Goal: Communication & Community: Share content

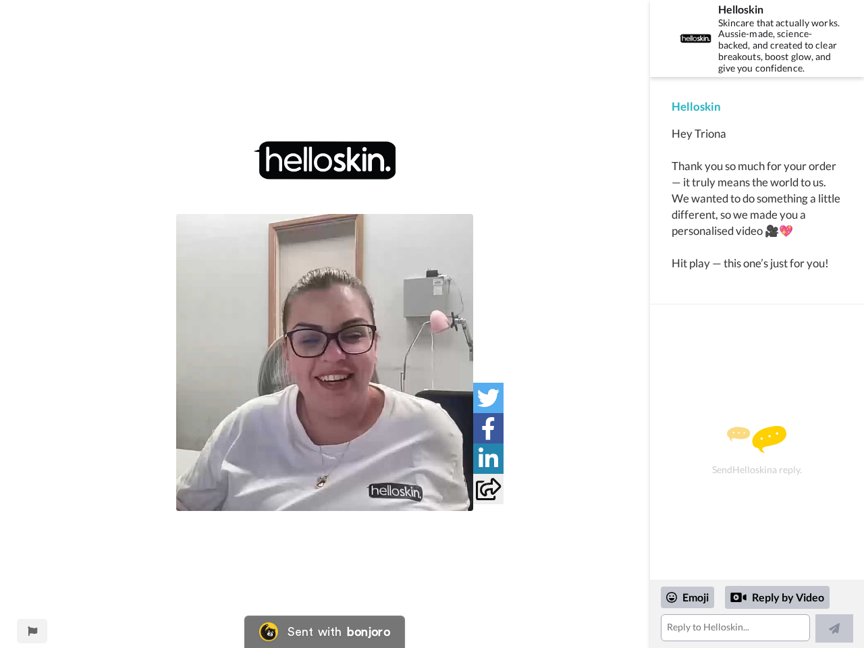
click at [325, 362] on img at bounding box center [324, 362] width 297 height 297
click at [488, 397] on icon at bounding box center [488, 398] width 22 height 22
click at [488, 428] on icon at bounding box center [488, 428] width 14 height 22
click at [488, 458] on icon at bounding box center [488, 458] width 20 height 22
click at [488, 488] on icon at bounding box center [488, 489] width 25 height 22
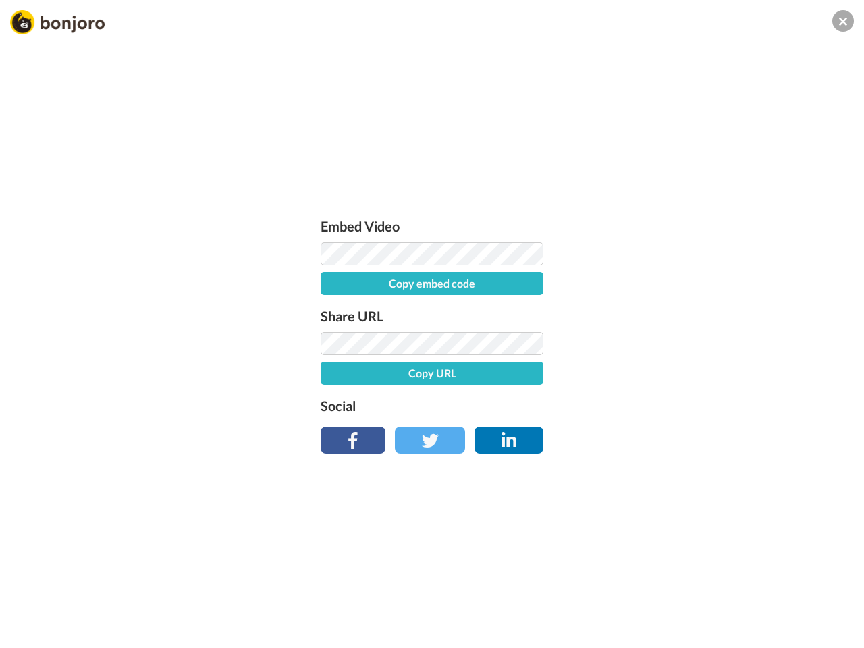
click at [32, 631] on div "Embed Video Copy embed code Share URL Copy URL Social" at bounding box center [432, 397] width 864 height 648
click at [756, 614] on div "Embed Video Copy embed code Share URL Copy URL Social" at bounding box center [432, 397] width 864 height 648
click at [688, 597] on div "Embed Video Copy embed code Share URL Copy URL Social" at bounding box center [432, 397] width 864 height 648
click at [777, 597] on div "Embed Video Copy embed code Share URL Copy URL Social" at bounding box center [432, 397] width 864 height 648
click at [834, 628] on div "Embed Video Copy embed code Share URL Copy URL Social" at bounding box center [432, 397] width 864 height 648
